Goal: Navigation & Orientation: Find specific page/section

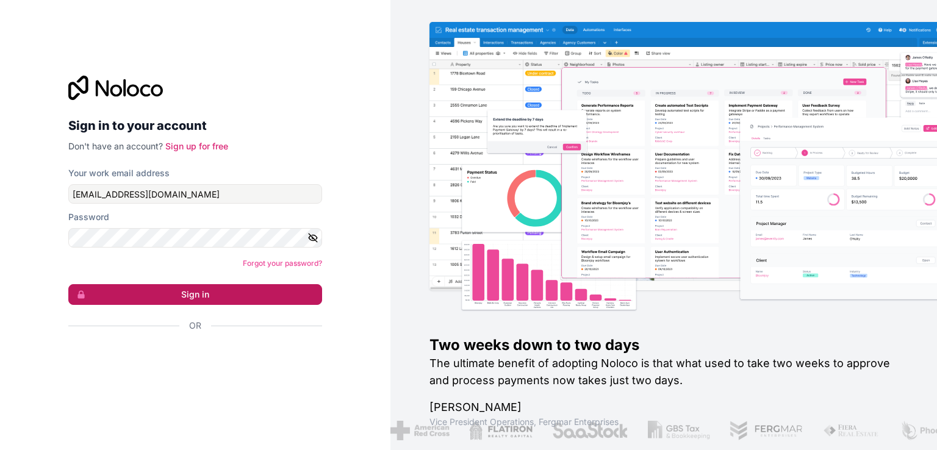
click at [211, 294] on button "Sign in" at bounding box center [195, 294] width 254 height 21
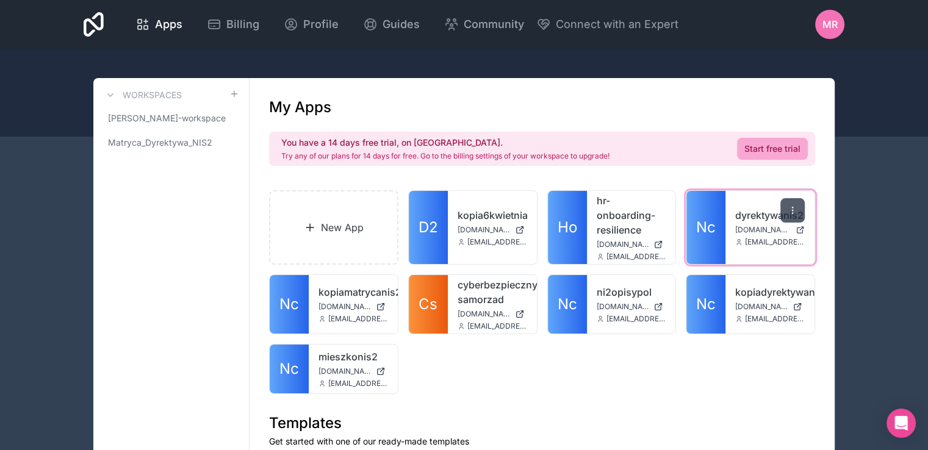
click at [793, 213] on icon at bounding box center [792, 213] width 1 height 1
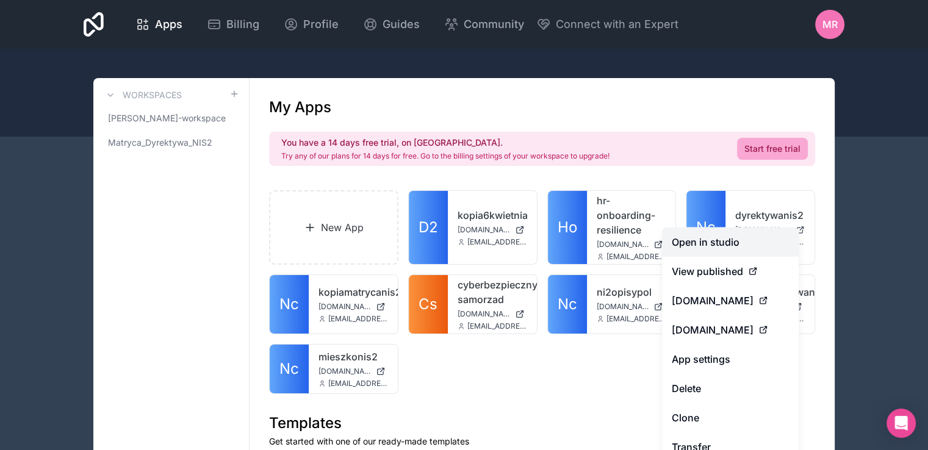
click at [708, 240] on link "Open in studio" at bounding box center [730, 242] width 137 height 29
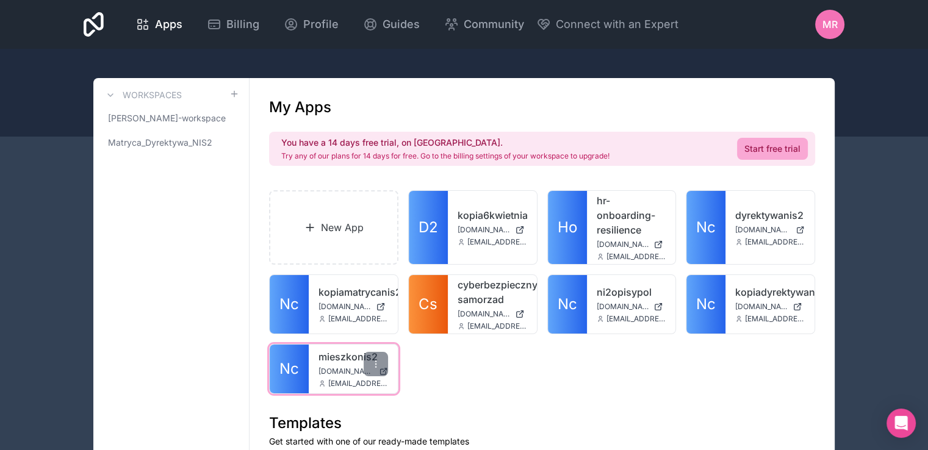
click at [336, 359] on link "mieszkonis2" at bounding box center [354, 357] width 70 height 15
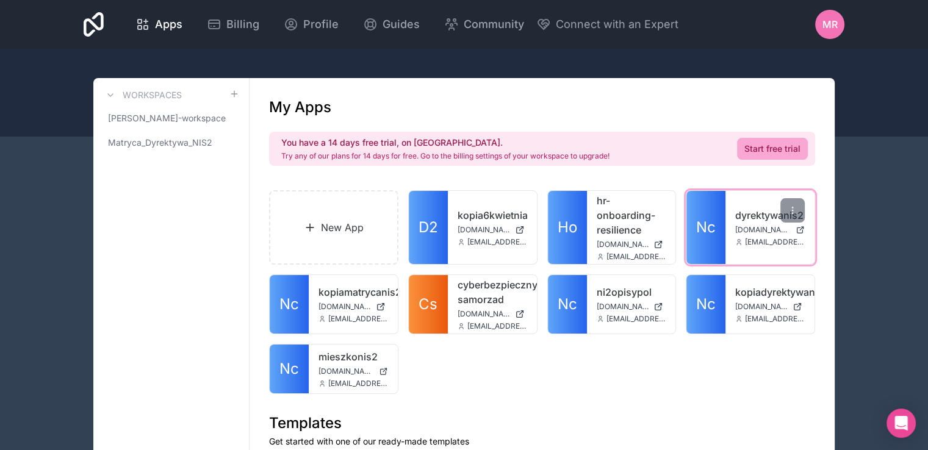
click at [749, 215] on link "dyrektywanis2" at bounding box center [770, 215] width 70 height 15
